Goal: Information Seeking & Learning: Understand process/instructions

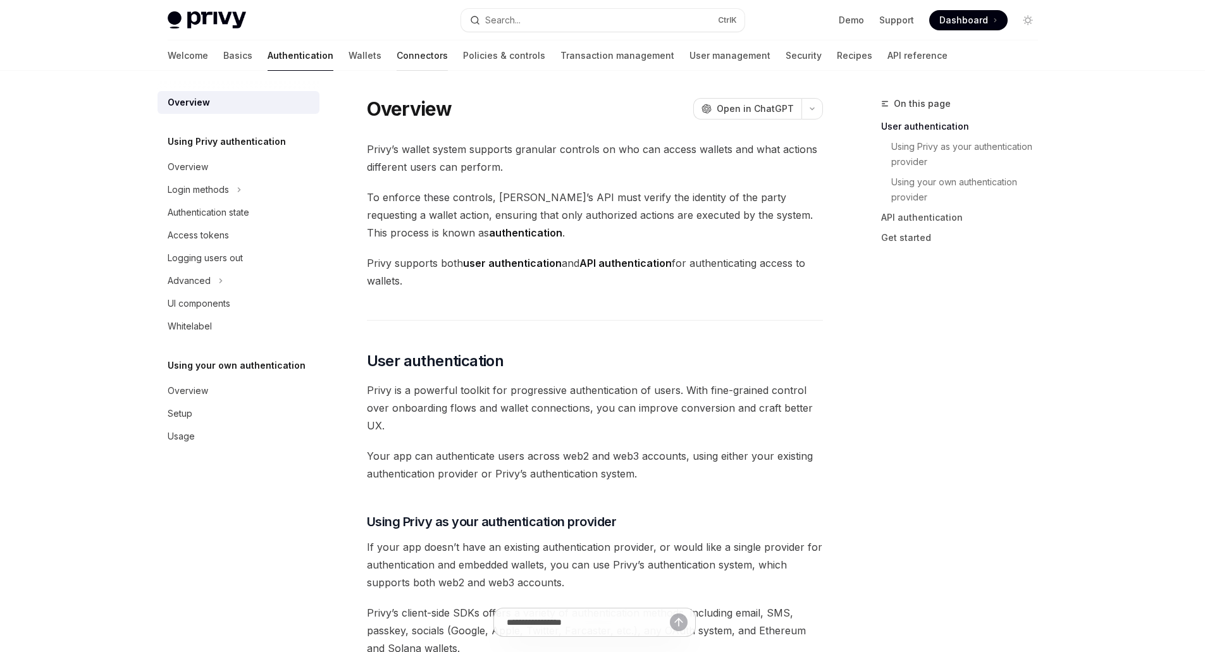
click at [397, 48] on link "Connectors" at bounding box center [422, 55] width 51 height 30
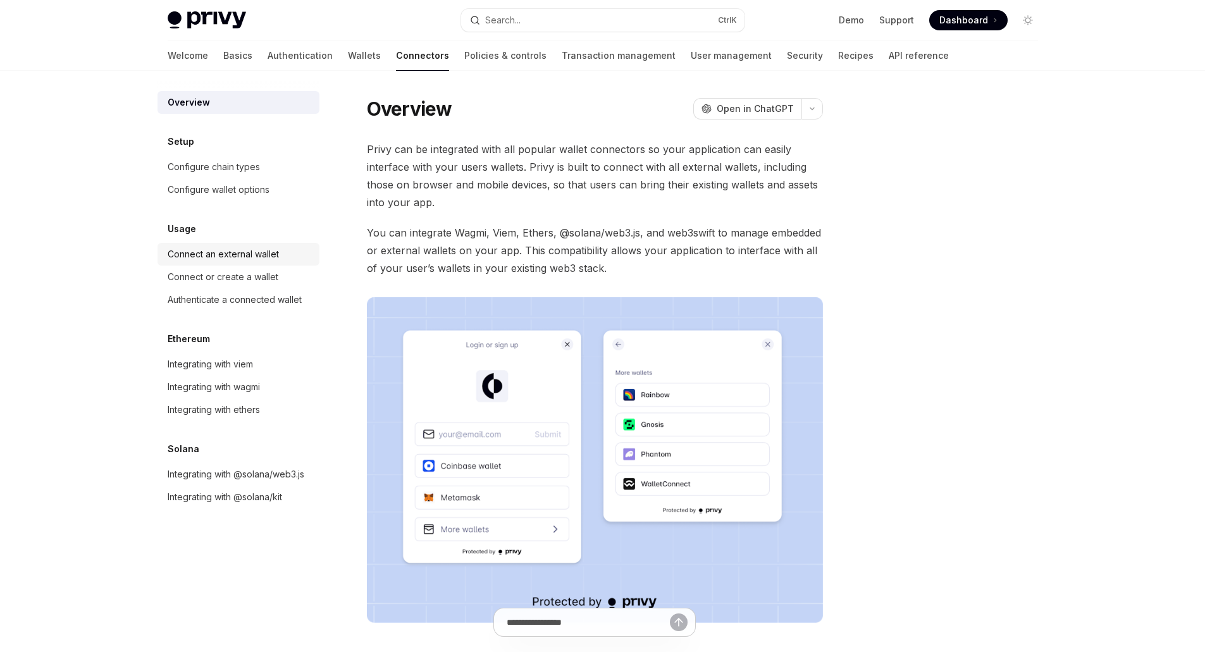
click at [227, 254] on div "Connect an external wallet" at bounding box center [223, 254] width 111 height 15
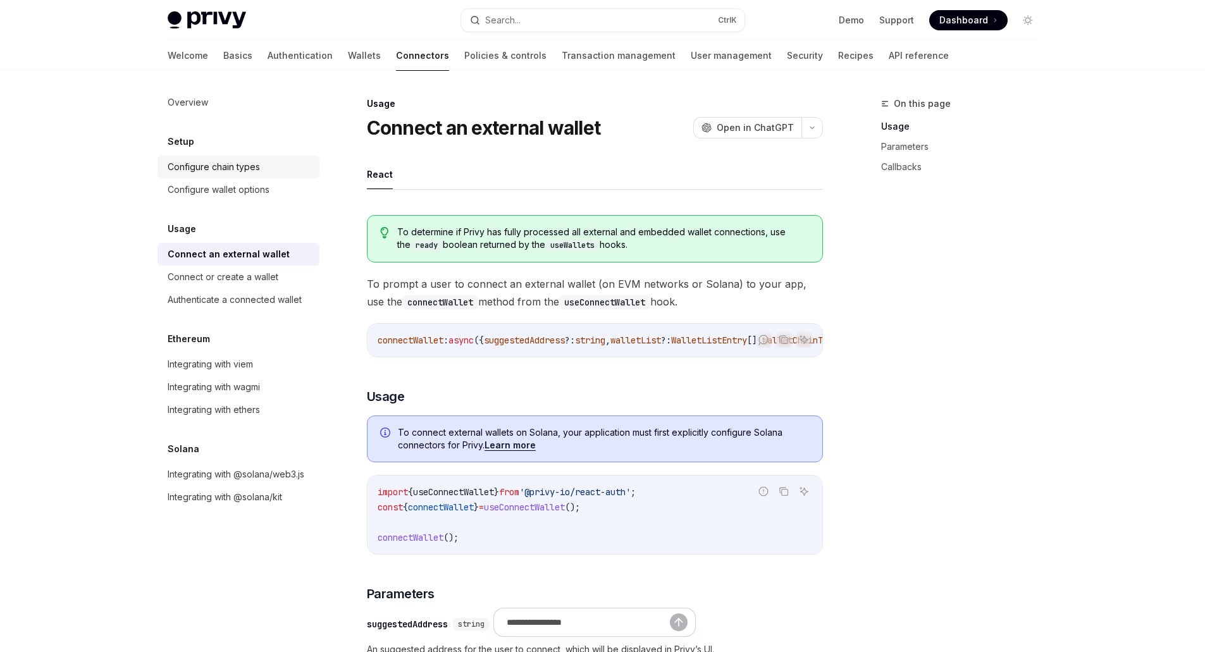
click at [232, 170] on div "Configure chain types" at bounding box center [214, 166] width 92 height 15
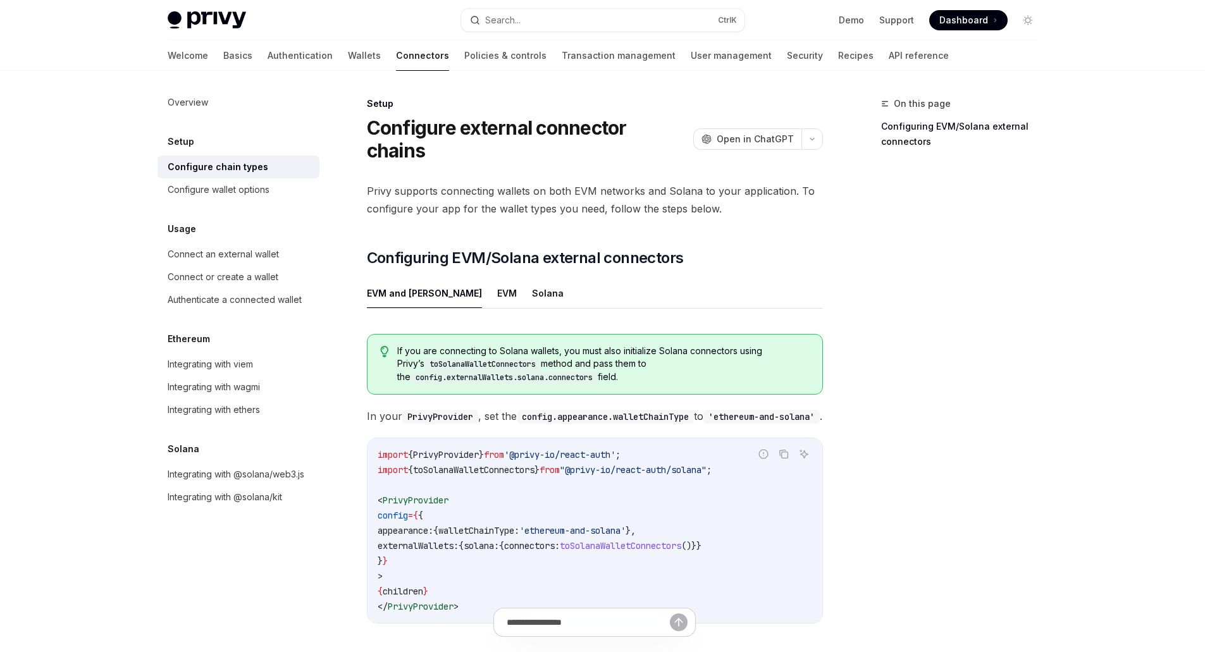
click at [518, 294] on ul "EVM and [PERSON_NAME]" at bounding box center [595, 293] width 456 height 30
click at [532, 294] on button "Solana" at bounding box center [548, 293] width 32 height 30
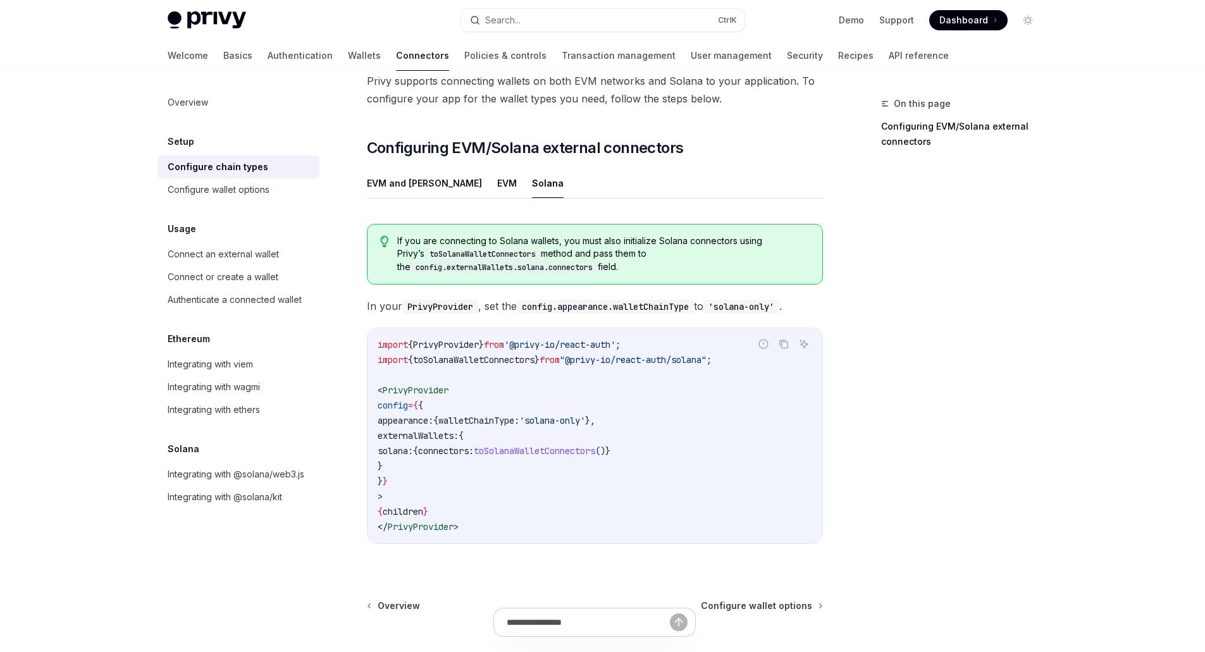
scroll to position [127, 0]
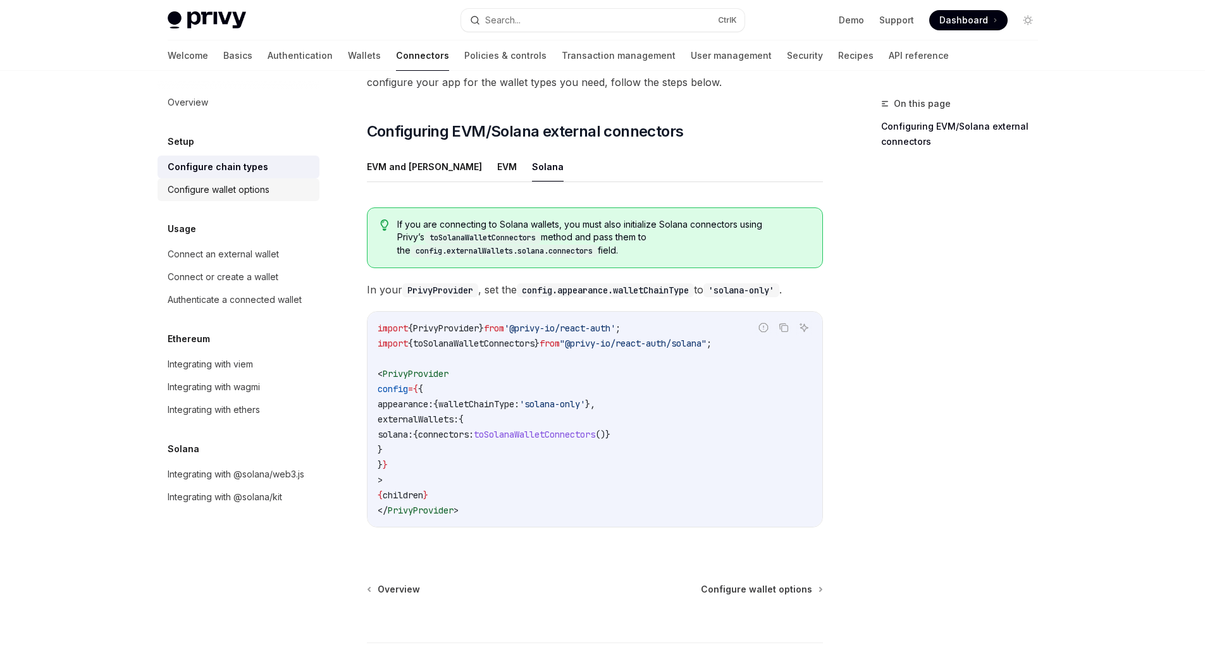
click at [257, 187] on div "Configure wallet options" at bounding box center [219, 189] width 102 height 15
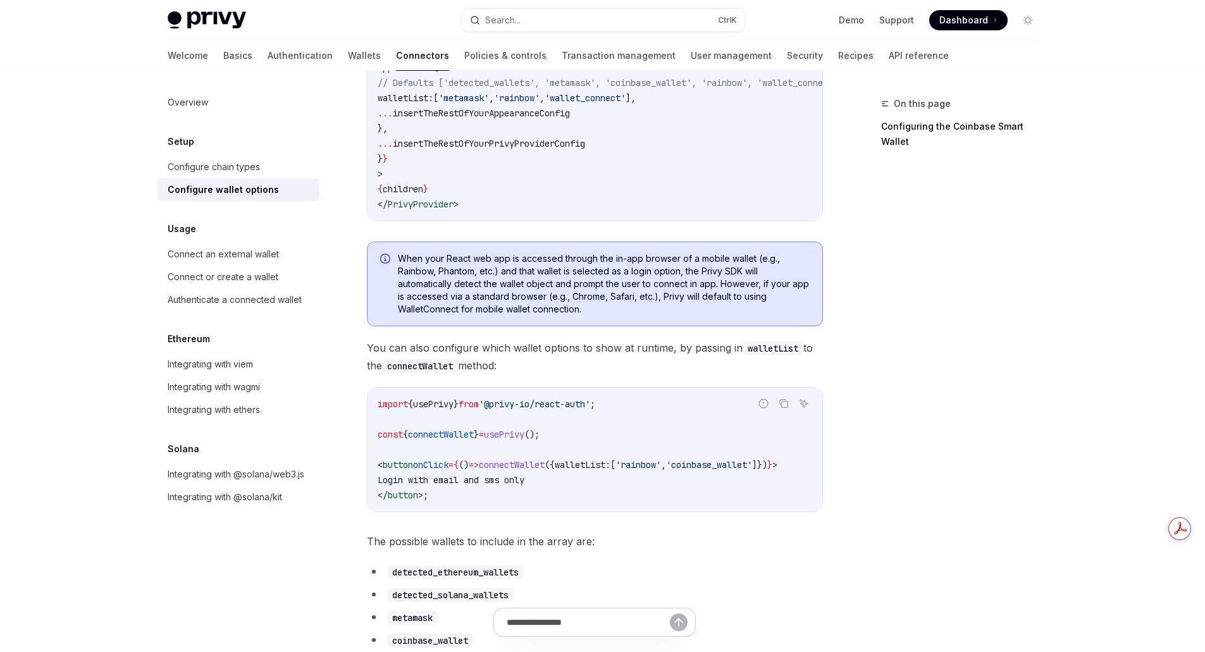
scroll to position [127, 0]
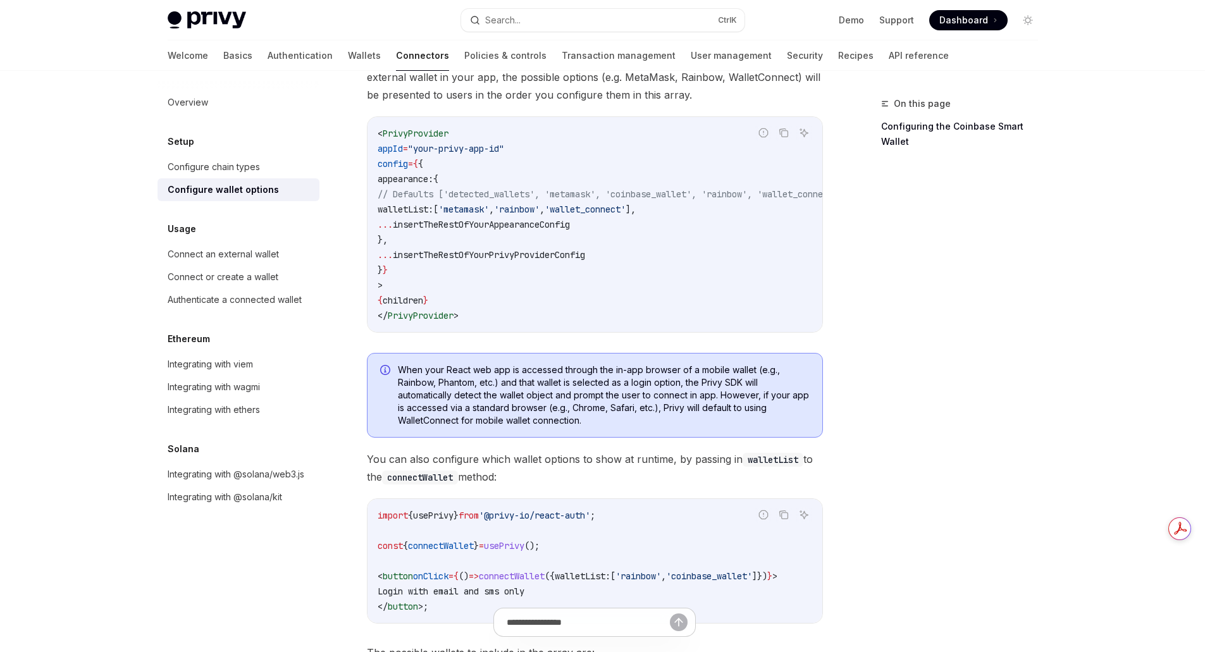
drag, startPoint x: 409, startPoint y: 211, endPoint x: 466, endPoint y: 213, distance: 56.3
click at [433, 213] on span "walletList:" at bounding box center [406, 209] width 56 height 11
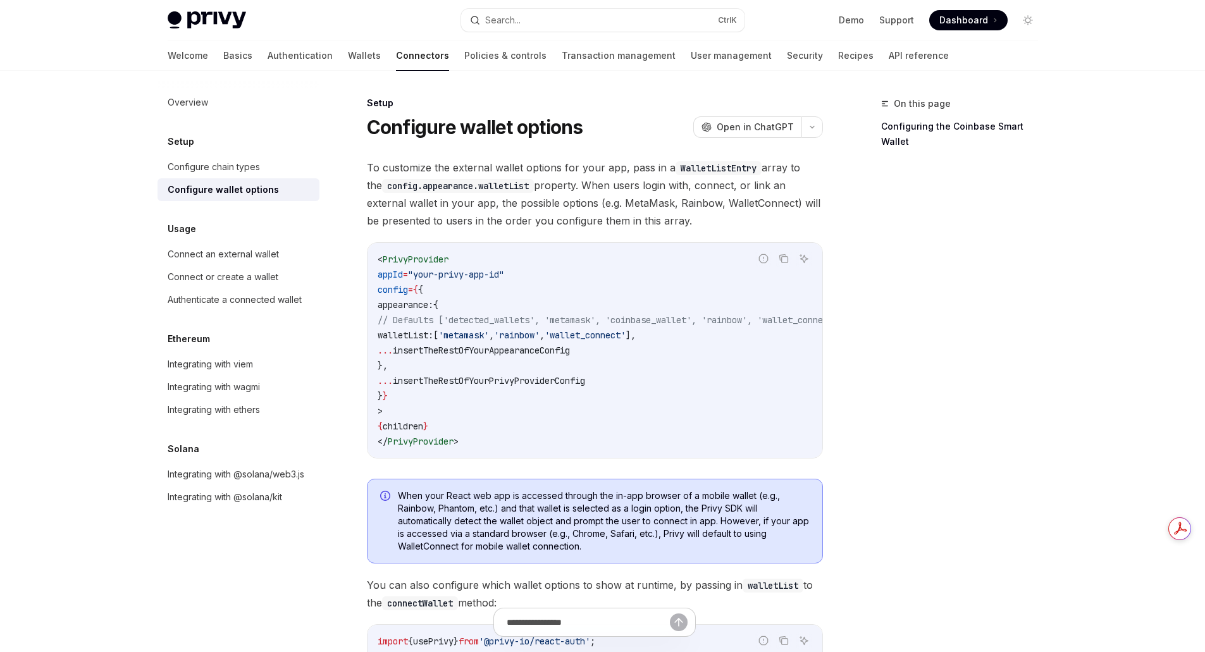
scroll to position [0, 0]
drag, startPoint x: 409, startPoint y: 337, endPoint x: 706, endPoint y: 337, distance: 296.8
click at [706, 337] on code "< PrivyProvider appId = "your-privy-app-id" config = { { appearance: { // Defau…" at bounding box center [626, 350] width 496 height 197
click at [743, 371] on code "< PrivyProvider appId = "your-privy-app-id" config = { { appearance: { // Defau…" at bounding box center [626, 350] width 496 height 197
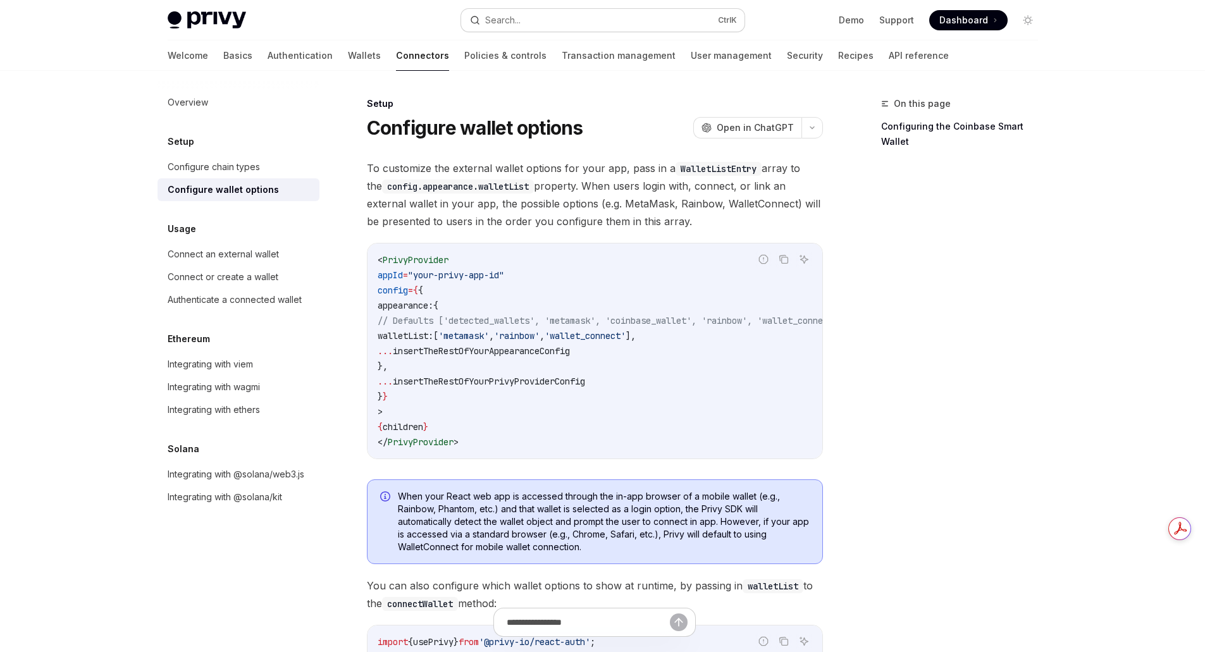
click at [549, 16] on button "Search... Ctrl K" at bounding box center [602, 20] width 283 height 23
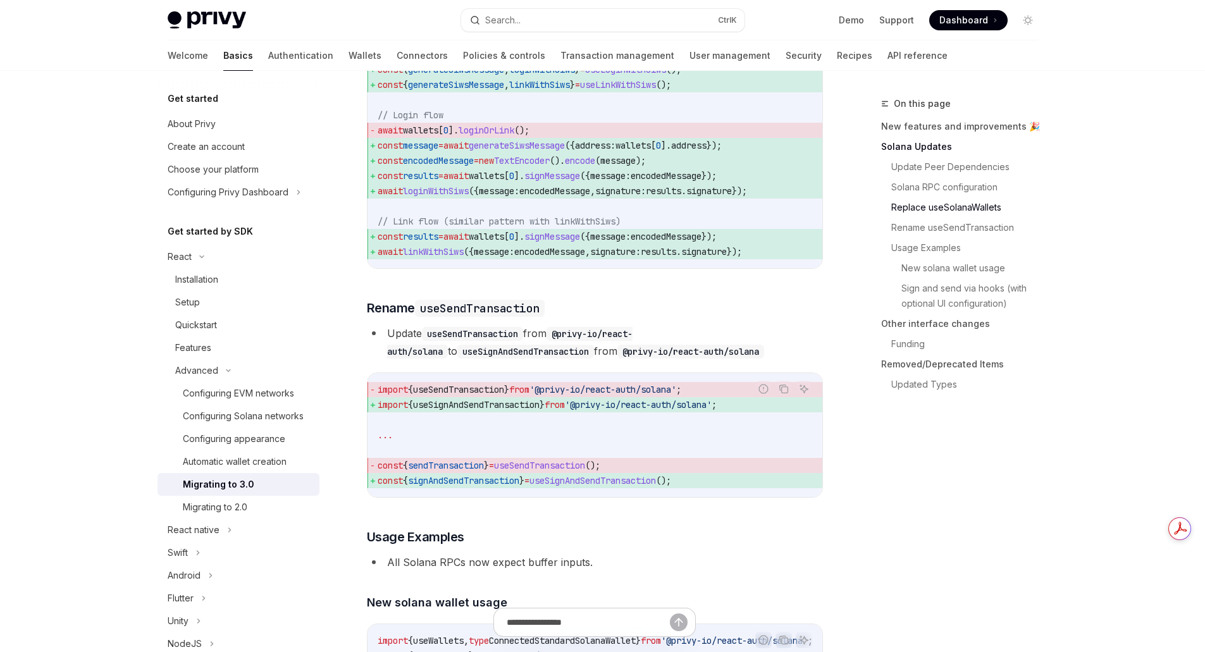
scroll to position [1716, 0]
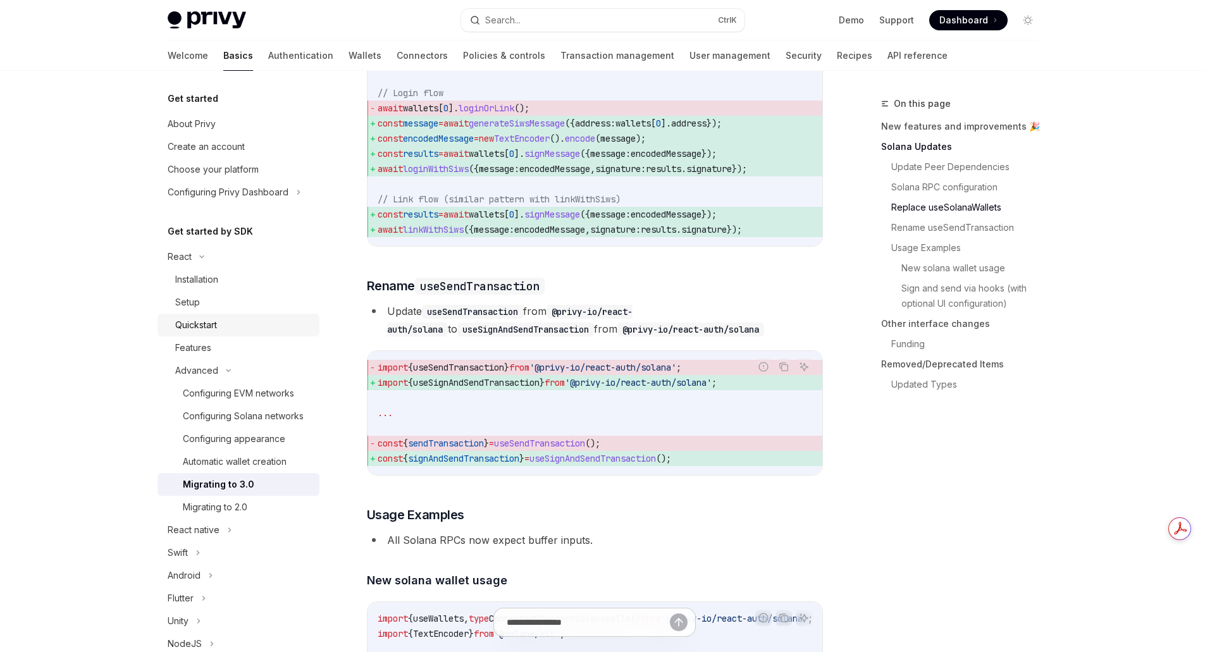
click at [205, 325] on div "Quickstart" at bounding box center [196, 325] width 42 height 15
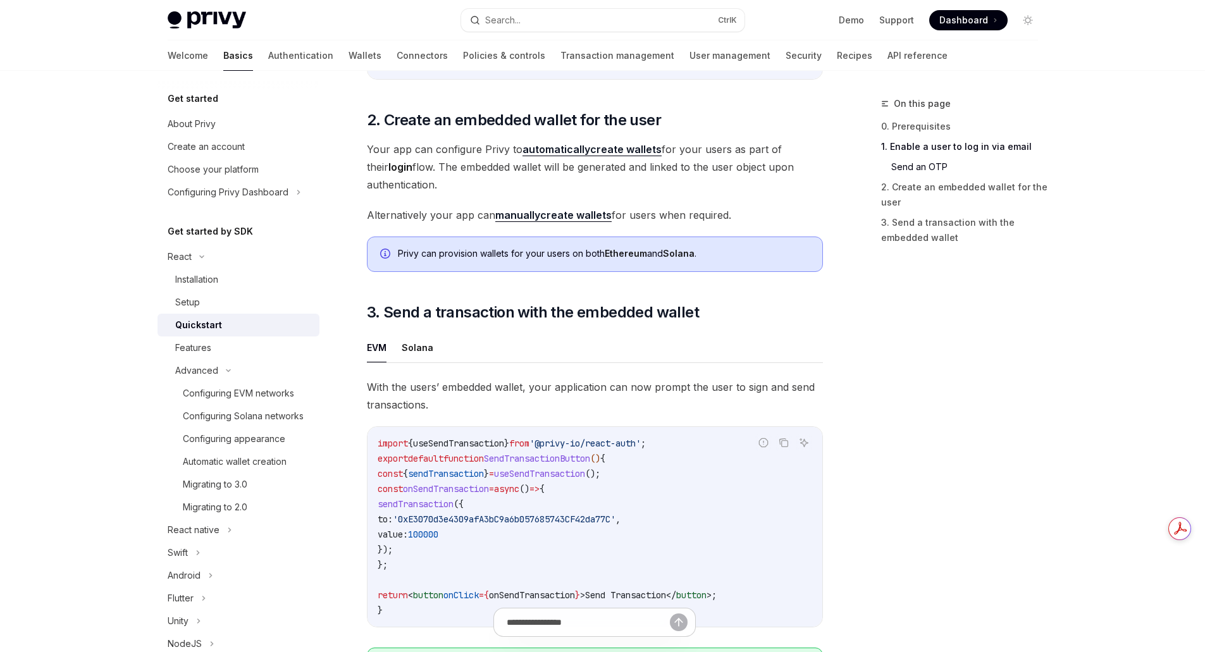
scroll to position [886, 0]
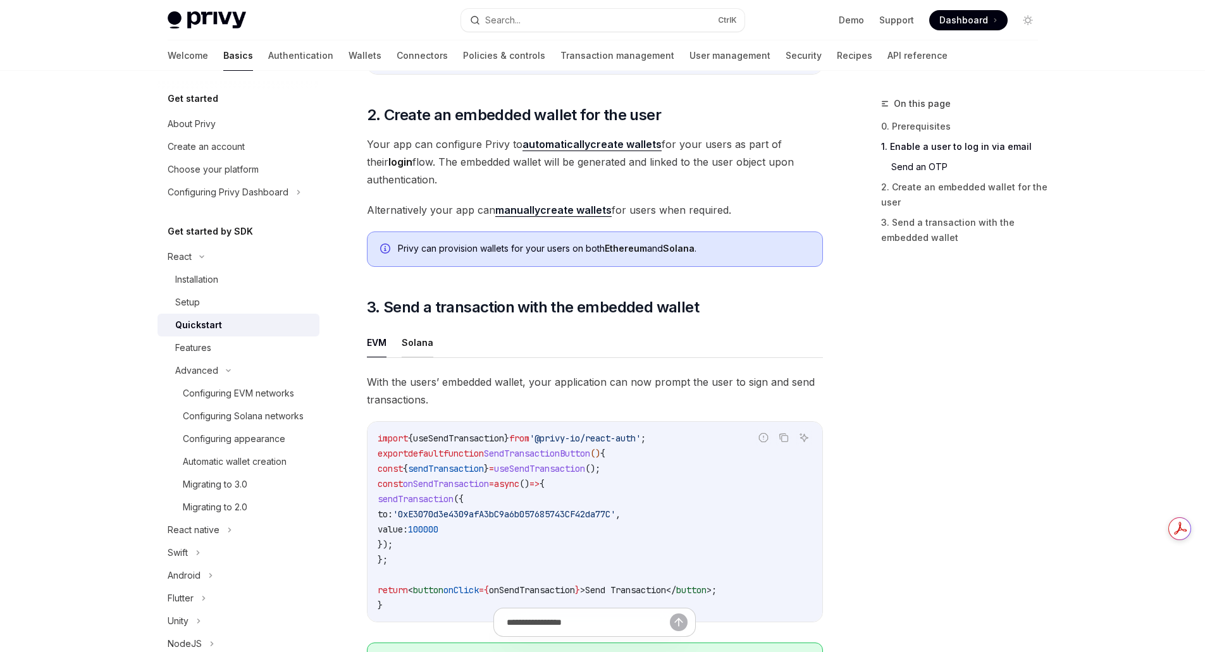
click at [409, 351] on button "Solana" at bounding box center [418, 343] width 32 height 30
type textarea "*"
